Goal: Information Seeking & Learning: Learn about a topic

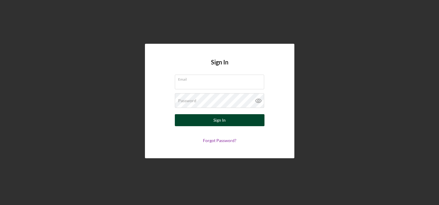
type input "[EMAIL_ADDRESS][DOMAIN_NAME]"
click at [235, 120] on button "Sign In" at bounding box center [220, 120] width 90 height 12
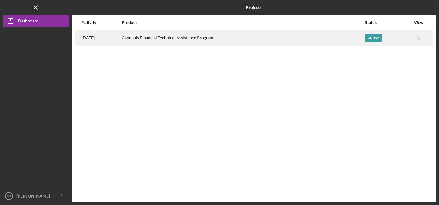
click at [401, 40] on div "Active" at bounding box center [388, 38] width 46 height 15
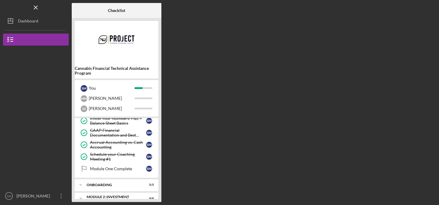
scroll to position [40, 0]
click at [123, 169] on div "Module One Complete" at bounding box center [118, 168] width 56 height 5
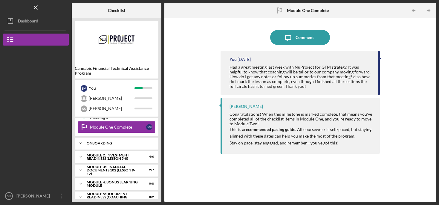
scroll to position [89, 0]
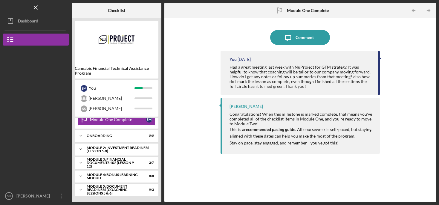
click at [130, 150] on div "Module 2: Investment Readiness (Lesson 5-8)" at bounding box center [119, 149] width 64 height 7
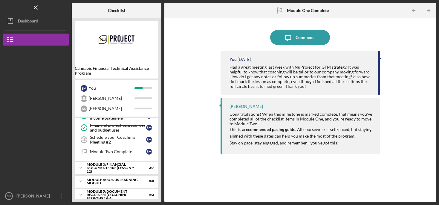
scroll to position [164, 0]
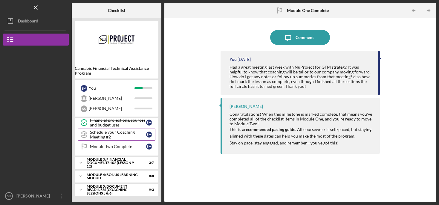
click at [120, 134] on div "Schedule your Coaching Meeting #2" at bounding box center [118, 135] width 56 height 10
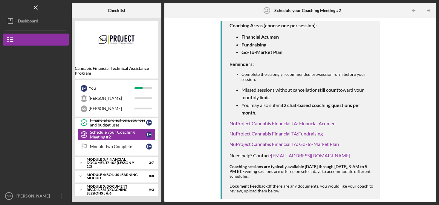
scroll to position [117, 0]
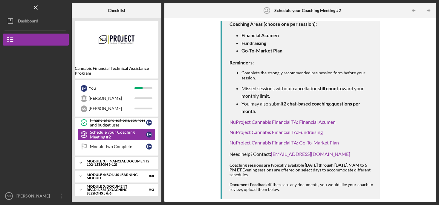
click at [108, 163] on div "Module 3: Financial Documents 102 (Lesson 9-12)" at bounding box center [119, 162] width 64 height 7
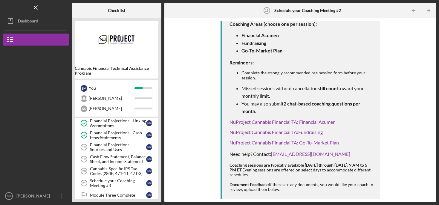
scroll to position [228, 0]
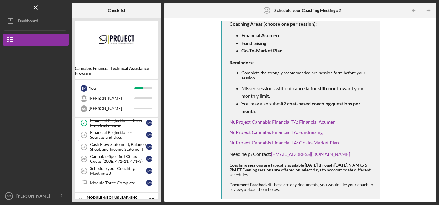
click at [109, 133] on div "Financial Projections - Sources and Uses" at bounding box center [118, 135] width 56 height 10
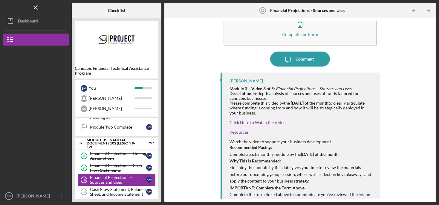
scroll to position [182, 0]
click at [108, 157] on div "Financial Projections - Linking Assumptions" at bounding box center [118, 156] width 56 height 10
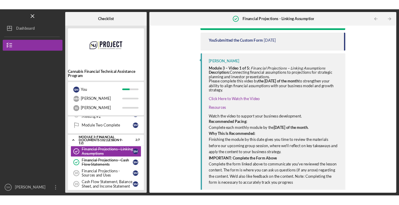
scroll to position [131, 0]
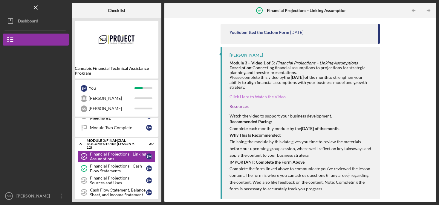
click at [259, 96] on link "Click Here to Watch the Video" at bounding box center [258, 96] width 56 height 5
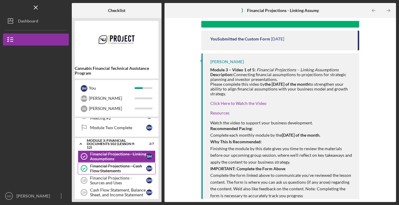
click at [103, 171] on div "Financial Projections - Cash Flow Statements" at bounding box center [118, 168] width 56 height 10
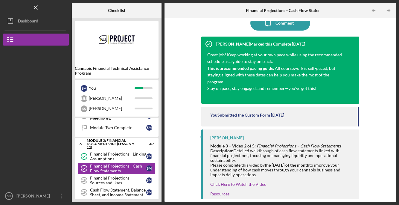
scroll to position [71, 0]
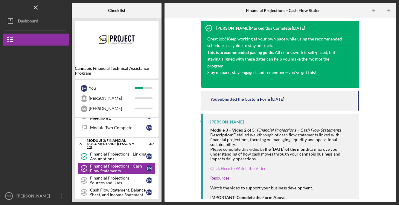
click at [236, 165] on link "Click Here to Watch the Video" at bounding box center [238, 167] width 56 height 5
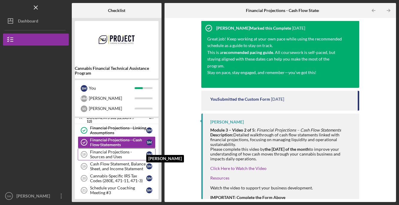
scroll to position [214, 0]
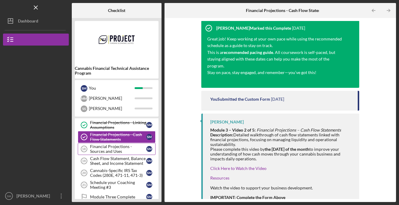
click at [123, 149] on div "Financial Projections - Sources and Uses" at bounding box center [118, 149] width 56 height 10
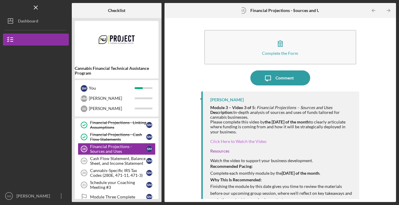
click at [257, 142] on link "Click Here to Watch the Video" at bounding box center [238, 141] width 56 height 5
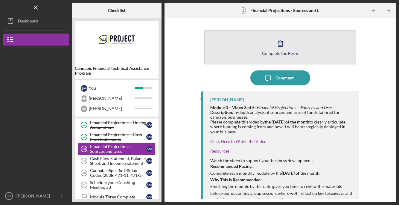
click at [301, 52] on button "Complete the Form Form" at bounding box center [280, 47] width 152 height 34
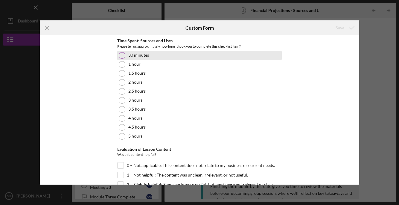
click at [134, 56] on label "30 minutes" at bounding box center [138, 55] width 21 height 5
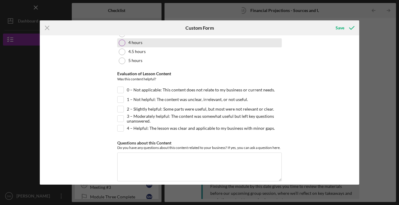
scroll to position [82, 0]
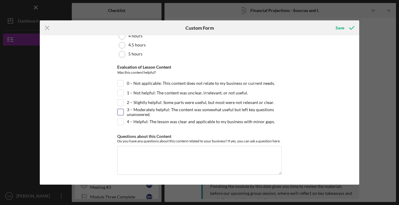
click at [152, 110] on label "3 – Moderately helpful: The content was somewhat useful but left key questions …" at bounding box center [204, 112] width 155 height 6
click at [124, 110] on input "3 – Moderately helpful: The content was somewhat useful but left key questions …" at bounding box center [121, 112] width 6 height 6
checkbox input "true"
click at [340, 25] on div "Save" at bounding box center [340, 28] width 9 height 12
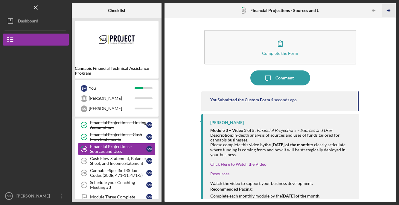
click at [388, 10] on line "button" at bounding box center [388, 10] width 3 height 0
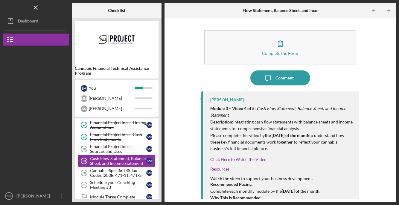
scroll to position [10, 0]
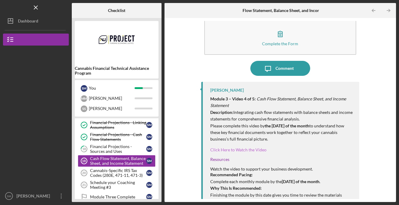
click at [248, 150] on link "Click Here to Watch the Video" at bounding box center [238, 149] width 56 height 5
click at [251, 148] on link "Click Here to Watch the Video" at bounding box center [238, 149] width 56 height 5
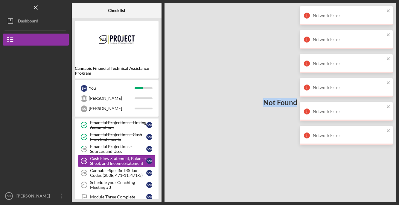
click at [233, 106] on div "Not Found" at bounding box center [281, 102] width 232 height 199
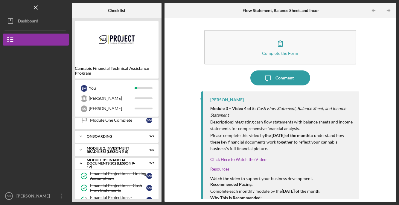
scroll to position [126, 0]
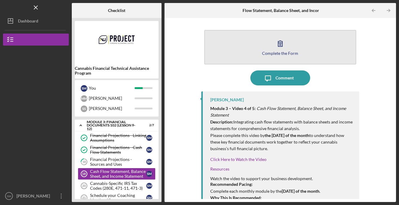
click at [288, 48] on button "Complete the Form Form" at bounding box center [280, 47] width 152 height 34
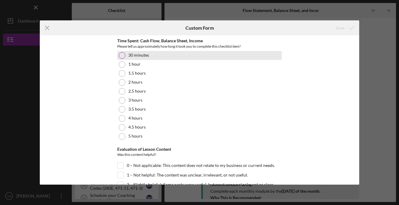
click at [136, 56] on label "30 minutes" at bounding box center [138, 55] width 21 height 5
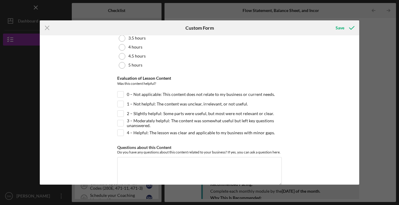
scroll to position [82, 0]
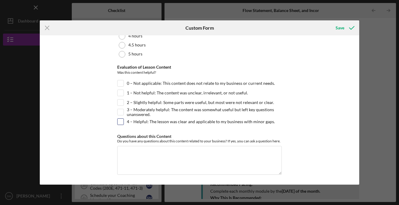
click at [151, 119] on label "4 – Helpful: The lesson was clear and applicable to my business with minor gaps." at bounding box center [201, 121] width 148 height 6
click at [124, 119] on input "4 – Helpful: The lesson was clear and applicable to my business with minor gaps." at bounding box center [121, 121] width 6 height 6
click at [151, 123] on label "4 – Helpful: The lesson was clear and applicable to my business with minor gaps." at bounding box center [201, 121] width 148 height 6
click at [124, 123] on input "4 – Helpful: The lesson was clear and applicable to my business with minor gaps." at bounding box center [121, 121] width 6 height 6
checkbox input "false"
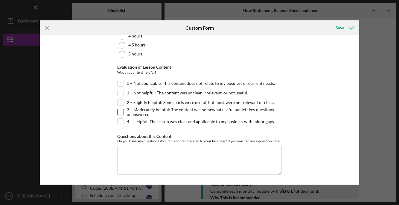
click at [144, 114] on label "3 – Moderately helpful: The content was somewhat useful but left key questions …" at bounding box center [204, 112] width 155 height 6
click at [124, 114] on input "3 – Moderately helpful: The content was somewhat useful but left key questions …" at bounding box center [121, 112] width 6 height 6
checkbox input "true"
click at [341, 29] on div "Save" at bounding box center [340, 28] width 9 height 12
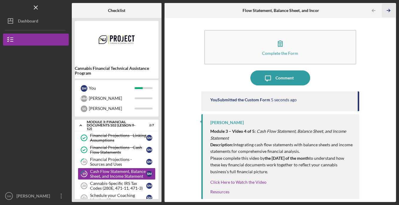
click at [390, 11] on icon "Icon/Table Pagination Arrow" at bounding box center [388, 10] width 13 height 13
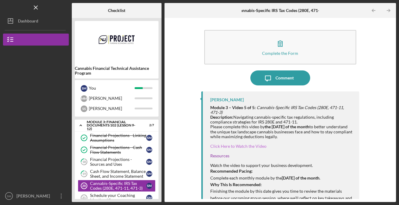
click at [244, 146] on link "Click Here to Watch the Video" at bounding box center [238, 145] width 56 height 5
drag, startPoint x: 256, startPoint y: 108, endPoint x: 262, endPoint y: 114, distance: 8.7
click at [262, 114] on div "Module 3 – Video 5 of 5: Cannabis-Specific IRS Tax Codes (280E, 471-11, 471-3) …" at bounding box center [281, 122] width 143 height 34
copy em "Cannabis-Specific IRS Tax Codes (280E, 471-11, 471-3)"
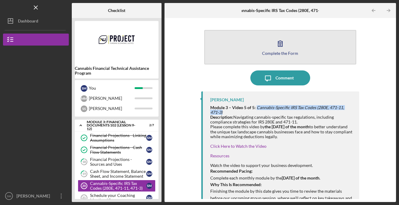
click at [297, 42] on button "Complete the Form Form" at bounding box center [280, 47] width 152 height 34
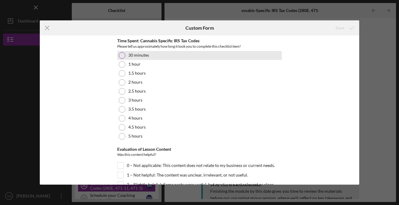
click at [129, 57] on label "30 minutes" at bounding box center [138, 55] width 21 height 5
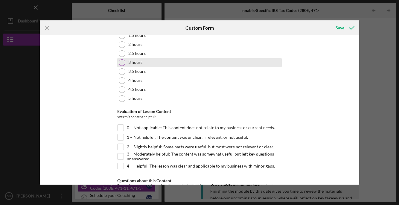
scroll to position [82, 0]
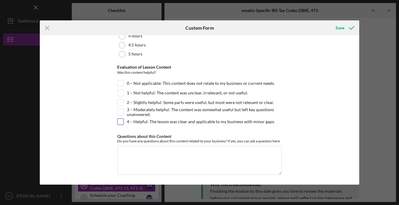
click at [139, 123] on label "4 – Helpful: The lesson was clear and applicable to my business with minor gaps." at bounding box center [201, 121] width 148 height 6
click at [124, 123] on input "4 – Helpful: The lesson was clear and applicable to my business with minor gaps." at bounding box center [121, 121] width 6 height 6
checkbox input "true"
click at [344, 30] on icon "submit" at bounding box center [351, 27] width 15 height 15
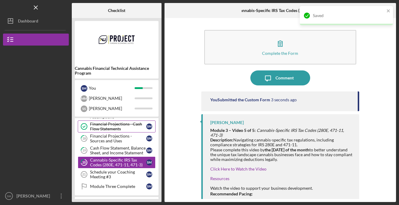
scroll to position [169, 0]
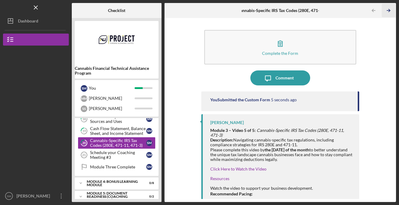
click at [387, 11] on icon "Icon/Table Pagination Arrow" at bounding box center [388, 10] width 13 height 13
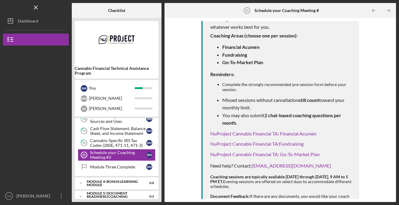
scroll to position [117, 0]
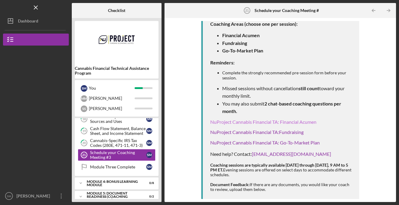
click at [300, 123] on link "NuProject Cannabis Financial TA: Financial Acumen" at bounding box center [263, 122] width 106 height 6
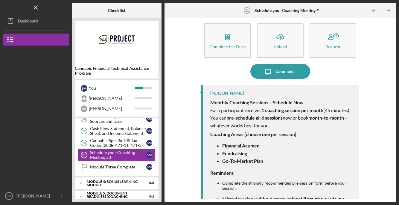
scroll to position [0, 0]
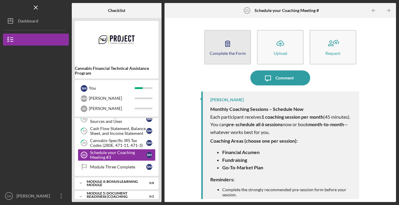
click at [219, 43] on button "Complete the Form Form" at bounding box center [227, 47] width 47 height 34
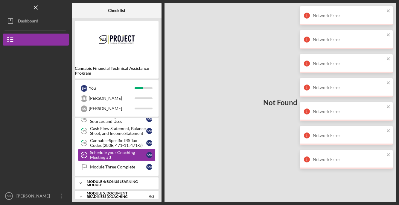
click at [116, 181] on div "Module 4: Bonus Learning Module" at bounding box center [119, 182] width 64 height 7
click at [112, 194] on div "Building Strong Financial Foundations: Mastering Projections, Cash Flow, and St…" at bounding box center [118, 196] width 56 height 10
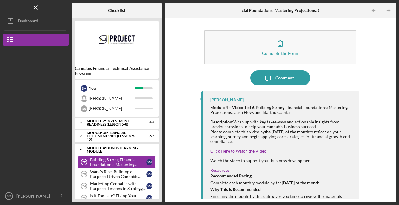
scroll to position [116, 0]
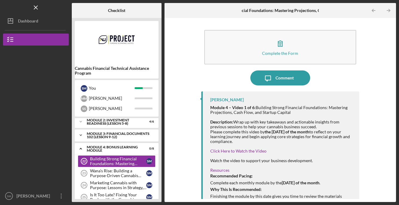
click at [129, 134] on div "Module 3: Financial Documents 102 (Lesson 9-12)" at bounding box center [119, 135] width 64 height 7
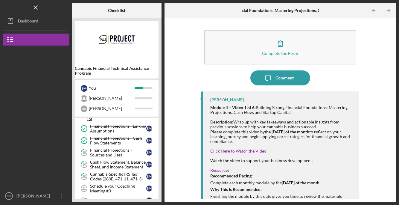
scroll to position [129, 0]
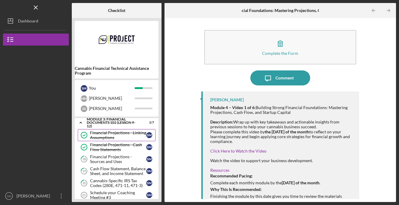
click at [125, 138] on div "Financial Projections - Linking Assumptions" at bounding box center [118, 135] width 56 height 10
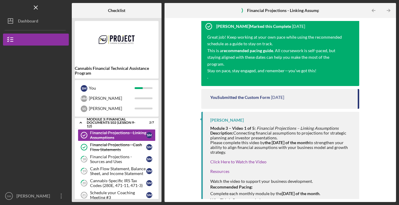
scroll to position [73, 0]
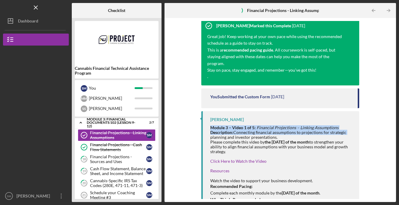
drag, startPoint x: 210, startPoint y: 120, endPoint x: 352, endPoint y: 127, distance: 142.6
click at [352, 127] on div "Brandi Hester-Harrell Module 3 – Video 1 of 5: Financial Projections – Linking …" at bounding box center [280, 187] width 158 height 153
copy div "Module 3 – Video 1 of 5: Financial Projections – Linking Assumptions Descriptio…"
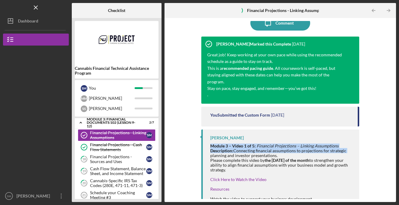
scroll to position [53, 0]
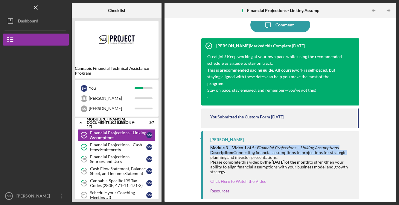
click at [241, 178] on link "Click Here to Watch the Video" at bounding box center [238, 180] width 56 height 5
click at [109, 152] on link "Financial Projections - Cash Flow Statements Financial Projections - Cash Flow …" at bounding box center [117, 147] width 78 height 12
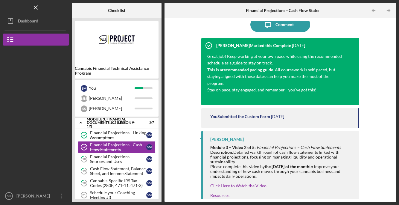
scroll to position [64, 0]
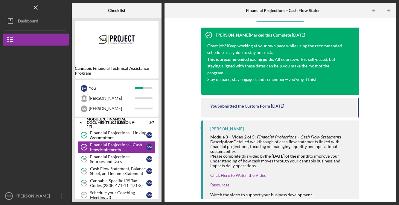
click at [209, 130] on div "Brandi Hester-Harrell Module 3 – Video 2 of 5: Financial Projections – Cash Flo…" at bounding box center [280, 176] width 158 height 113
drag, startPoint x: 209, startPoint y: 130, endPoint x: 269, endPoint y: 143, distance: 61.3
click at [269, 143] on div "Brandi Hester-Harrell Module 3 – Video 2 of 5: Financial Projections – Cash Flo…" at bounding box center [280, 176] width 158 height 113
copy div "Module 3 – Video 2 of 5: Financial Projections – Cash Flow Statements Descripti…"
click at [118, 156] on div "Financial Projections - Sources and Uses" at bounding box center [118, 159] width 56 height 10
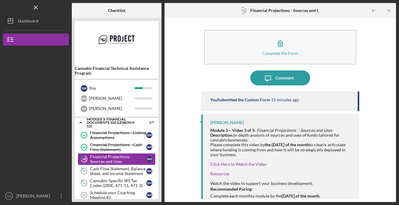
drag, startPoint x: 209, startPoint y: 130, endPoint x: 268, endPoint y: 141, distance: 59.8
click at [268, 141] on div "Brandi Hester-Harrell Module 3 – Video 3 of 5: Financial Projections – Sources …" at bounding box center [280, 190] width 158 height 153
copy div "Module 3 – Video 3 of 5: Financial Projections – Sources and Uses Description: …"
click at [113, 168] on div "Cash Flow Statement, Balance Sheet, and Income Statement" at bounding box center [118, 171] width 56 height 10
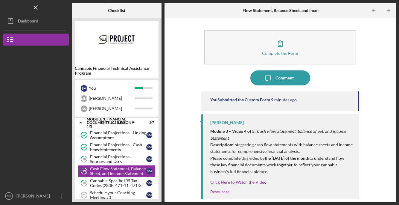
scroll to position [18, 0]
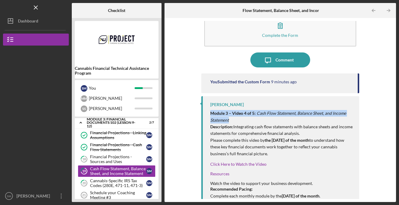
drag, startPoint x: 209, startPoint y: 112, endPoint x: 239, endPoint y: 122, distance: 31.6
click at [239, 122] on div "Brandi Hester-Harrell Module 3 – Video 4 of 5: Cash Flow Statement, Balance She…" at bounding box center [280, 181] width 158 height 171
copy p "Module 3 – Video 4 of 5: Cash Flow Statement, Balance Sheet, and Income Stateme…"
click at [229, 164] on link "Click Here to Watch the Video" at bounding box center [238, 163] width 56 height 5
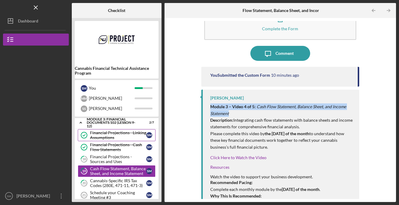
click at [104, 137] on div "Financial Projections - Linking Assumptions" at bounding box center [118, 135] width 56 height 10
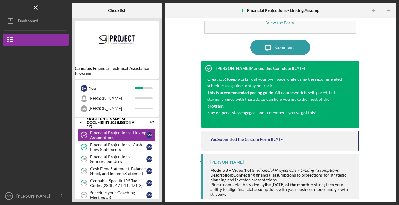
scroll to position [46, 0]
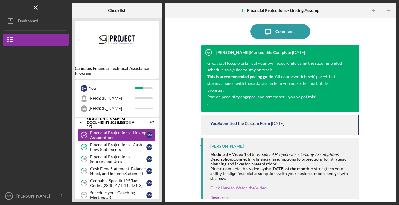
click at [246, 185] on link "Click Here to Watch the Video" at bounding box center [238, 187] width 56 height 5
drag, startPoint x: 208, startPoint y: 147, endPoint x: 282, endPoint y: 156, distance: 74.4
copy div "Module 3 – Video 1 of 5: Financial Projections – Linking Assumptions Descriptio…"
click at [116, 146] on div "Financial Projections - Cash Flow Statements" at bounding box center [118, 147] width 56 height 10
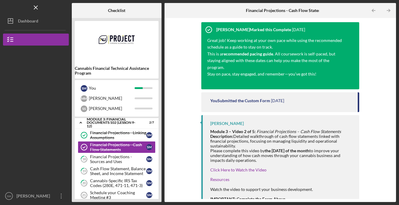
scroll to position [75, 0]
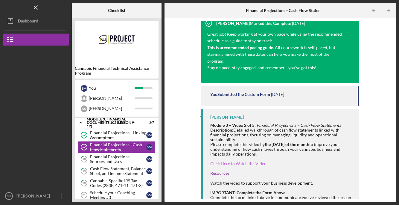
click at [245, 161] on link "Click Here to Watch the Video" at bounding box center [238, 163] width 56 height 5
click at [116, 159] on div "Financial Projections - Sources and Uses" at bounding box center [118, 159] width 56 height 10
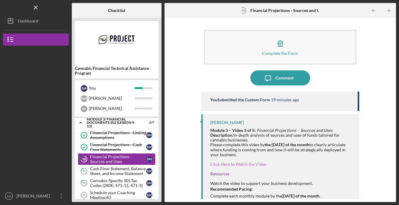
click at [240, 163] on link "Click Here to Watch the Video" at bounding box center [238, 163] width 56 height 5
drag, startPoint x: 209, startPoint y: 130, endPoint x: 260, endPoint y: 141, distance: 52.2
click at [260, 141] on div "Brandi Hester-Harrell Module 3 – Video 3 of 5: Financial Projections – Sources …" at bounding box center [280, 190] width 158 height 153
copy div "Module 3 – Video 3 of 5: Financial Projections – Sources and Uses Description: …"
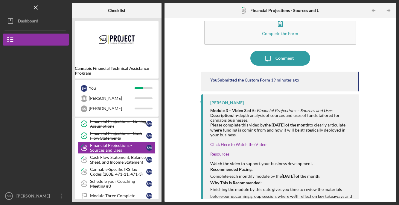
scroll to position [20, 0]
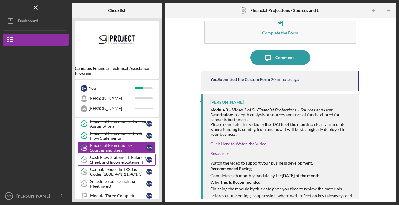
click at [123, 162] on div "Cash Flow Statement, Balance Sheet, and Income Statement" at bounding box center [118, 160] width 56 height 10
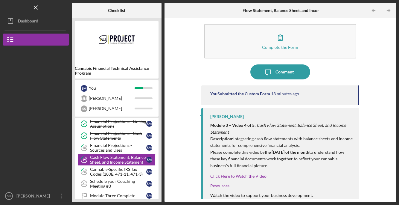
scroll to position [7, 0]
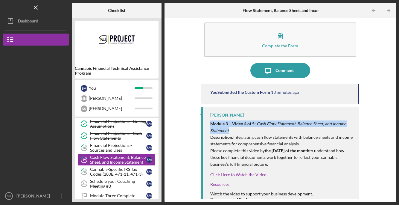
drag, startPoint x: 241, startPoint y: 129, endPoint x: 203, endPoint y: 125, distance: 37.6
click at [203, 125] on div "Brandi Hester-Harrell Module 3 – Video 4 of 5: Cash Flow Statement, Balance She…" at bounding box center [280, 191] width 158 height 171
drag, startPoint x: 287, startPoint y: 141, endPoint x: 198, endPoint y: 124, distance: 90.5
click at [198, 124] on div "Complete the Form Form Icon/Message Comment You Submitted the Custom Form 13 mi…" at bounding box center [281, 110] width 226 height 178
copy p "Module 3 – Video 4 of 5: Cash Flow Statement, Balance Sheet, and Income Stateme…"
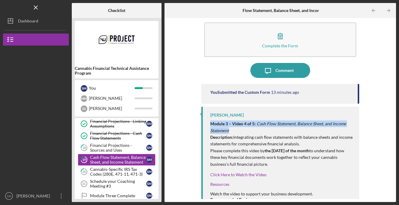
copy p "Module 3 – Video 4 of 5: Cash Flow Statement, Balance Sheet, and Income Stateme…"
click at [118, 176] on div "Cannabis-Specific IRS Tax Codes (280E, 471-11, 471-3)" at bounding box center [118, 172] width 56 height 10
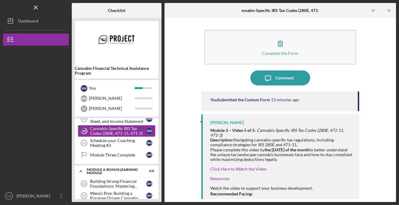
scroll to position [180, 0]
drag, startPoint x: 209, startPoint y: 130, endPoint x: 311, endPoint y: 144, distance: 103.1
click at [311, 144] on div "Brandi Hester-Harrell Module 3 – Video 5 of 5: Cannabis-Specific IRS Tax Codes …" at bounding box center [280, 193] width 158 height 158
copy div "Module 3 – Video 5 of 5: Cannabis-Specific IRS Tax Codes (280E, 471-11, 471-3) …"
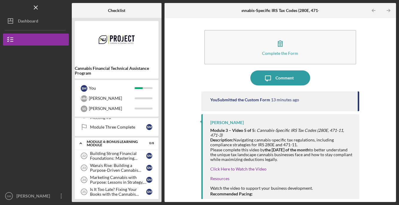
scroll to position [214, 0]
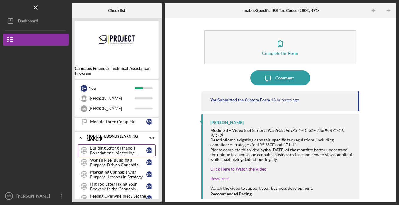
click at [107, 154] on div "Building Strong Financial Foundations: Mastering Projections, Cash Flow, and St…" at bounding box center [118, 150] width 56 height 10
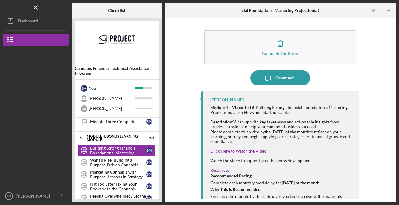
drag, startPoint x: 209, startPoint y: 107, endPoint x: 312, endPoint y: 112, distance: 102.7
click at [312, 112] on div "Brandi Hester-Harrell Module 4 – Video 1 of 6: Building Strong Financial Founda…" at bounding box center [280, 172] width 158 height 162
copy div "Module 4 – Video 1 of 6: Building Strong Financial Foundations: Mastering Proje…"
click at [249, 123] on div "Description: Wrap up with key takeaways and actionable insights from previous s…" at bounding box center [281, 129] width 143 height 29
drag, startPoint x: 209, startPoint y: 107, endPoint x: 318, endPoint y: 126, distance: 110.5
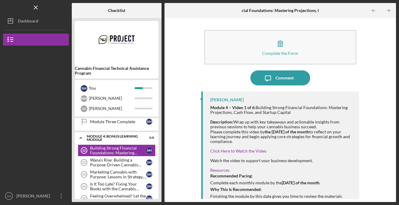
click at [318, 126] on div "Brandi Hester-Harrell Module 4 – Video 1 of 6: Building Strong Financial Founda…" at bounding box center [280, 172] width 158 height 162
click at [248, 151] on link "Click Here to Watch the Video" at bounding box center [238, 150] width 56 height 5
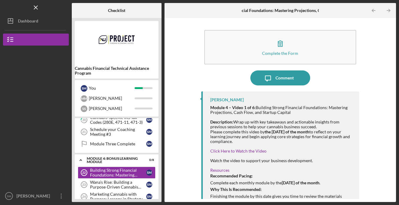
scroll to position [12, 0]
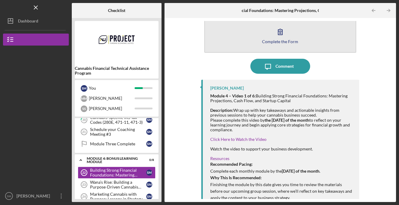
click at [284, 38] on icon "button" at bounding box center [280, 31] width 15 height 15
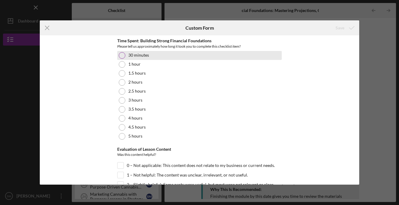
click at [147, 55] on label "30 minutes" at bounding box center [138, 55] width 21 height 5
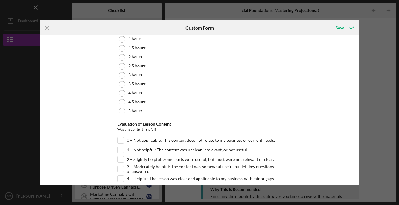
scroll to position [54, 0]
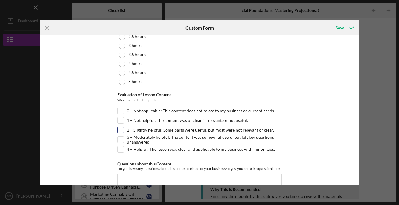
click at [144, 130] on label "2 – Slightly helpful: Some parts were useful, but most were not relevant or cle…" at bounding box center [200, 130] width 147 height 6
click at [124, 130] on input "2 – Slightly helpful: Some parts were useful, but most were not relevant or cle…" at bounding box center [121, 130] width 6 height 6
checkbox input "true"
click at [341, 29] on div "Save" at bounding box center [340, 28] width 9 height 12
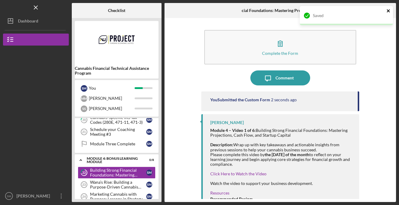
click at [388, 10] on icon "close" at bounding box center [388, 10] width 3 height 3
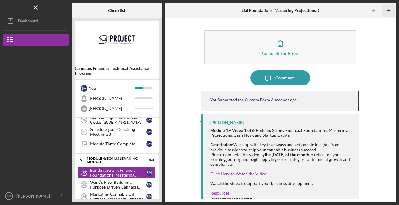
click at [388, 10] on line "button" at bounding box center [388, 10] width 3 height 0
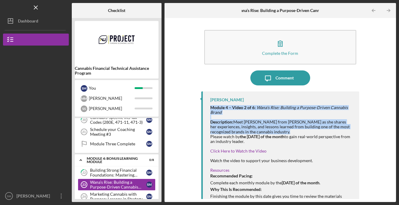
drag, startPoint x: 210, startPoint y: 106, endPoint x: 293, endPoint y: 133, distance: 86.9
click at [293, 133] on div "Brandi Hester-Harrell Module 4 – Video 2 of 6: Wana’s Rise: Building a Purpose-…" at bounding box center [280, 167] width 158 height 153
click at [226, 151] on link "Click Here to Watch the Video" at bounding box center [238, 150] width 56 height 5
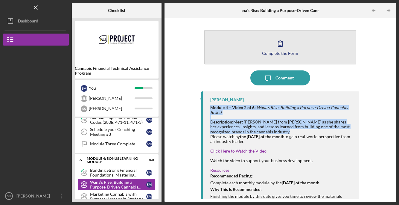
click at [298, 54] on button "Complete the Form Form" at bounding box center [280, 47] width 152 height 34
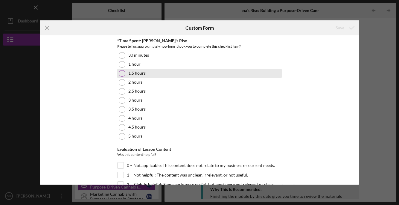
click at [145, 75] on div "1.5 hours" at bounding box center [199, 73] width 165 height 9
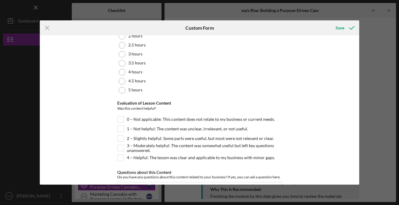
scroll to position [52, 0]
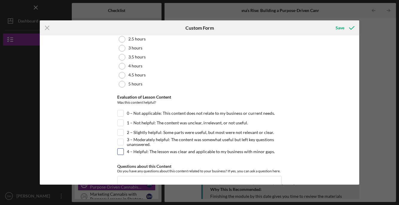
click at [231, 150] on label "4 – Helpful: The lesson was clear and applicable to my business with minor gaps." at bounding box center [201, 151] width 148 height 6
click at [124, 150] on input "4 – Helpful: The lesson was clear and applicable to my business with minor gaps." at bounding box center [121, 151] width 6 height 6
checkbox input "true"
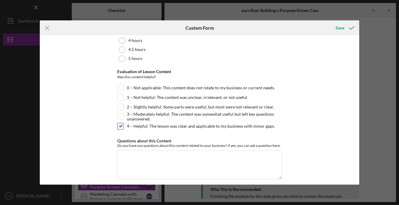
scroll to position [82, 0]
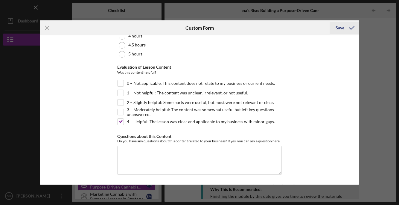
click at [347, 25] on icon "submit" at bounding box center [351, 27] width 15 height 15
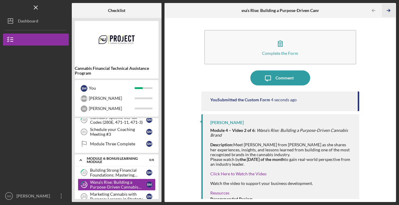
click at [388, 11] on icon "Icon/Table Pagination Arrow" at bounding box center [388, 10] width 13 height 13
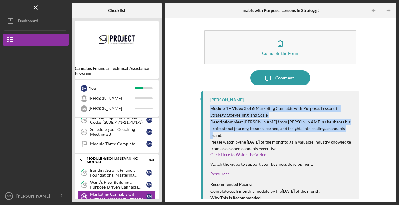
drag, startPoint x: 210, startPoint y: 107, endPoint x: 342, endPoint y: 130, distance: 134.3
click at [342, 131] on div "Module 4 – Video 3 of 6: Marketing Cannabis with Purpose: Lessons in Strategy, …" at bounding box center [281, 180] width 143 height 150
click at [241, 152] on link "Click Here to Watch the Video" at bounding box center [238, 154] width 56 height 5
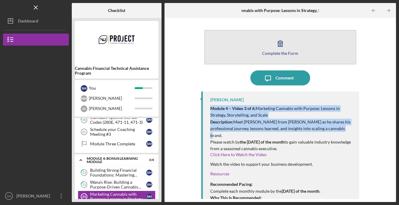
drag, startPoint x: 287, startPoint y: 77, endPoint x: 285, endPoint y: 36, distance: 40.8
click at [285, 36] on div "Complete the Form Form Icon/Message Comment Brandi Hester-Harrell Module 4 – Vi…" at bounding box center [280, 110] width 158 height 178
click at [285, 36] on icon "button" at bounding box center [280, 43] width 15 height 15
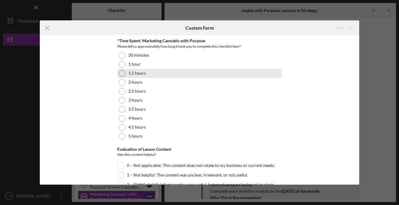
click at [123, 75] on div at bounding box center [122, 73] width 7 height 7
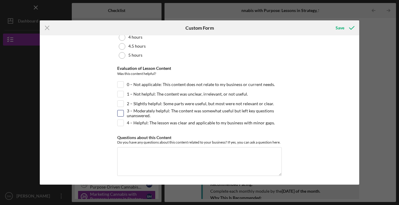
scroll to position [82, 0]
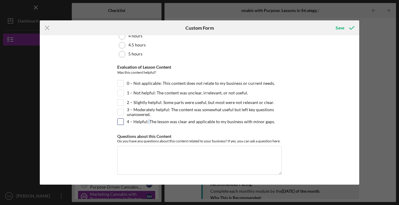
click at [147, 121] on label "4 – Helpful: The lesson was clear and applicable to my business with minor gaps." at bounding box center [201, 121] width 148 height 6
click at [122, 121] on input "4 – Helpful: The lesson was clear and applicable to my business with minor gaps." at bounding box center [121, 121] width 6 height 6
checkbox input "true"
click at [344, 29] on icon "submit" at bounding box center [351, 27] width 15 height 15
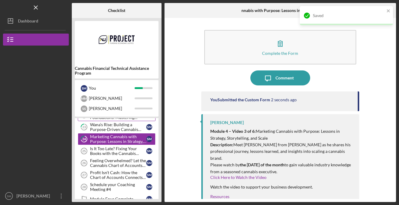
scroll to position [249, 0]
click at [116, 151] on div "Is It Too Late? Fixing Your Books with the Cannabis Chart of Accounts" at bounding box center [118, 151] width 56 height 10
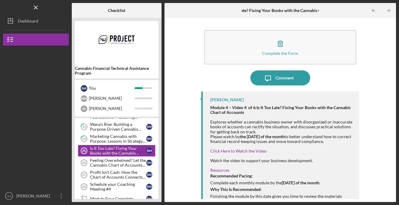
drag, startPoint x: 210, startPoint y: 107, endPoint x: 267, endPoint y: 130, distance: 61.4
click at [267, 130] on div "Module 4 – Video 4 of 6: Is It Too Late? Fixing Your Books with the Cannabis Ch…" at bounding box center [281, 175] width 143 height 141
click at [235, 153] on link "Click Here to Watch the Video" at bounding box center [238, 150] width 56 height 5
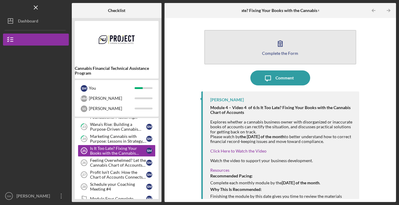
click at [278, 49] on icon "button" at bounding box center [280, 43] width 15 height 15
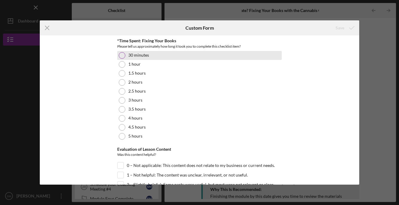
click at [127, 54] on div "30 minutes" at bounding box center [199, 55] width 165 height 9
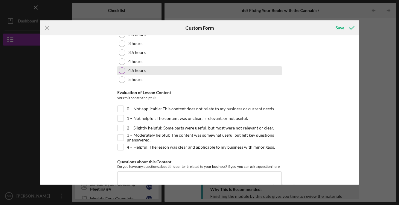
scroll to position [82, 0]
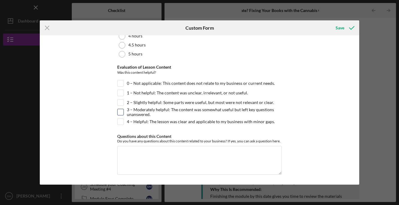
click at [173, 109] on label "3 – Moderately helpful: The content was somewhat useful but left key questions …" at bounding box center [204, 112] width 155 height 6
click at [124, 109] on input "3 – Moderately helpful: The content was somewhat useful but left key questions …" at bounding box center [121, 112] width 6 height 6
checkbox input "true"
click at [339, 29] on div "Save" at bounding box center [340, 28] width 9 height 12
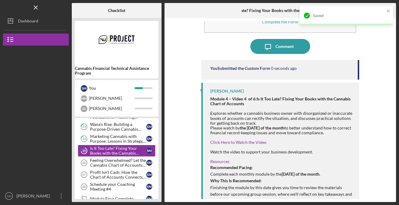
scroll to position [44, 0]
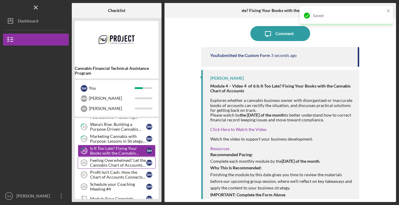
click at [115, 163] on div "Feeling Overwhelmed? Let the Cannabis Chart of Accounts Be Your First Step" at bounding box center [118, 163] width 56 height 10
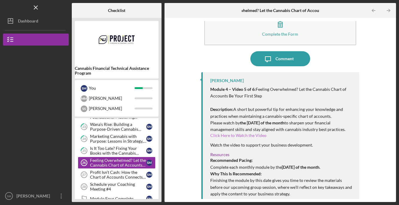
scroll to position [20, 0]
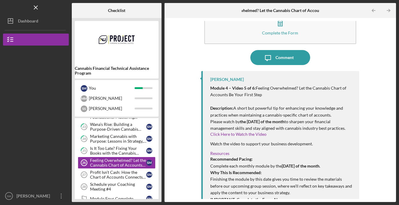
drag, startPoint x: 329, startPoint y: 115, endPoint x: 188, endPoint y: 87, distance: 143.1
click at [188, 87] on div "Complete the Form Form Icon/Message Comment Brandi Hester-Harrell Module 4 – Vi…" at bounding box center [281, 110] width 226 height 178
click at [235, 132] on link "Click Here to Watch the Video" at bounding box center [238, 133] width 56 height 5
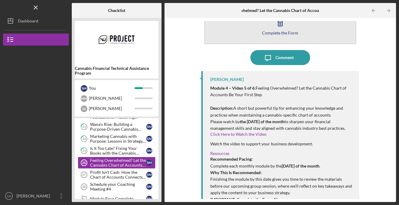
drag, startPoint x: 273, startPoint y: 51, endPoint x: 264, endPoint y: 23, distance: 29.1
click at [264, 23] on div "Complete the Form Form Icon/Message Comment Brandi Hester-Harrell Module 4 – Vi…" at bounding box center [280, 90] width 158 height 178
click at [264, 23] on button "Complete the Form Form" at bounding box center [280, 27] width 152 height 34
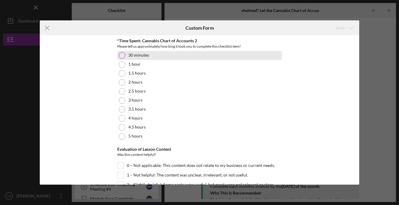
click at [155, 57] on div "30 minutes" at bounding box center [199, 55] width 165 height 9
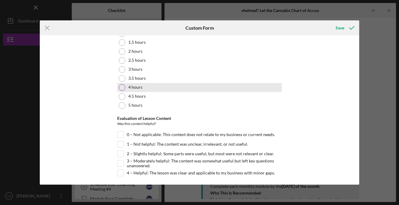
scroll to position [63, 0]
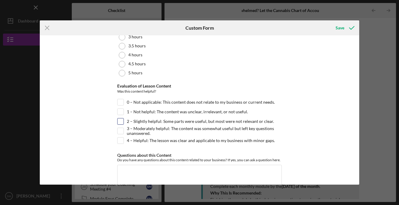
click at [159, 121] on label "2 – Slightly helpful: Some parts were useful, but most were not relevant or cle…" at bounding box center [200, 121] width 147 height 6
click at [124, 121] on input "2 – Slightly helpful: Some parts were useful, but most were not relevant or cle…" at bounding box center [121, 121] width 6 height 6
checkbox input "true"
click at [343, 23] on div "Save" at bounding box center [340, 28] width 9 height 12
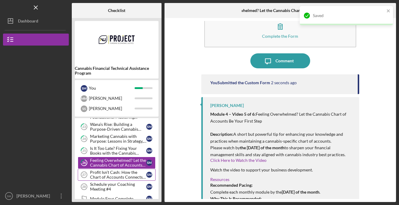
scroll to position [275, 0]
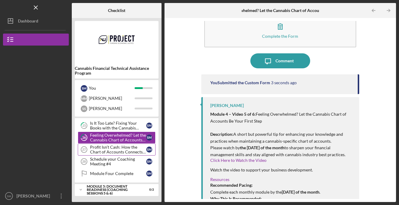
click at [122, 145] on div "Profit Isn’t Cash: How the Chart of Accounts Connects Your Sales to Reality" at bounding box center [118, 149] width 56 height 10
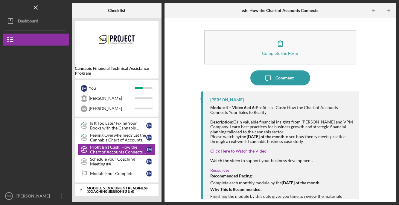
click at [115, 191] on div "Module 5: Document Readiness (Coaching Sessions 5 & 6)" at bounding box center [119, 189] width 64 height 7
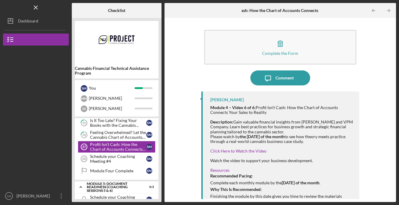
scroll to position [274, 0]
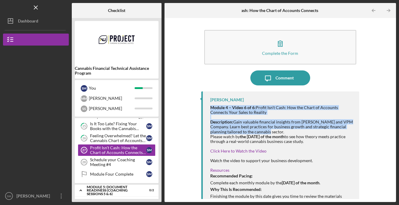
drag, startPoint x: 209, startPoint y: 107, endPoint x: 345, endPoint y: 133, distance: 137.9
click at [345, 133] on div "Brandi Hester-Harrell Module 4 – Video 6 of 6: Profit Isn’t Cash: How the Chart…" at bounding box center [280, 172] width 158 height 162
click at [227, 150] on link "Click Here to Watch the Video" at bounding box center [238, 150] width 56 height 5
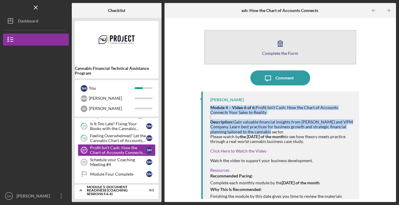
click at [285, 54] on div "Complete the Form" at bounding box center [280, 53] width 36 height 4
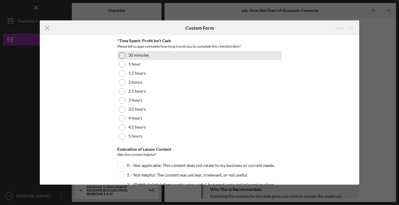
click at [131, 53] on label "30 minutes" at bounding box center [138, 55] width 21 height 5
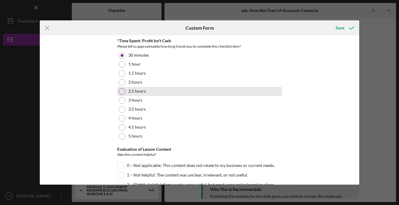
scroll to position [82, 0]
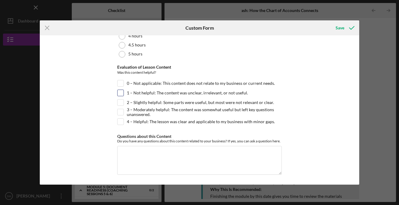
click at [165, 95] on label "1 – Not helpful: The content was unclear, irrelevant, or not useful." at bounding box center [187, 93] width 121 height 6
click at [124, 95] on input "1 – Not helpful: The content was unclear, irrelevant, or not useful." at bounding box center [121, 93] width 6 height 6
checkbox input "true"
click at [166, 100] on label "2 – Slightly helpful: Some parts were useful, but most were not relevant or cle…" at bounding box center [200, 102] width 147 height 6
click at [124, 100] on input "2 – Slightly helpful: Some parts were useful, but most were not relevant or cle…" at bounding box center [121, 102] width 6 height 6
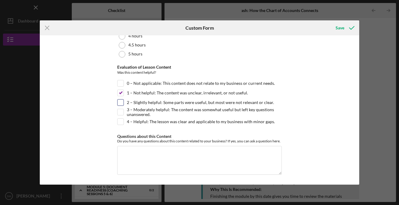
checkbox input "true"
click at [139, 94] on label "1 – Not helpful: The content was unclear, irrelevant, or not useful." at bounding box center [187, 93] width 121 height 6
click at [124, 94] on input "1 – Not helpful: The content was unclear, irrelevant, or not useful." at bounding box center [121, 93] width 6 height 6
checkbox input "false"
click at [337, 31] on div "Save" at bounding box center [340, 28] width 9 height 12
